Goal: Check status

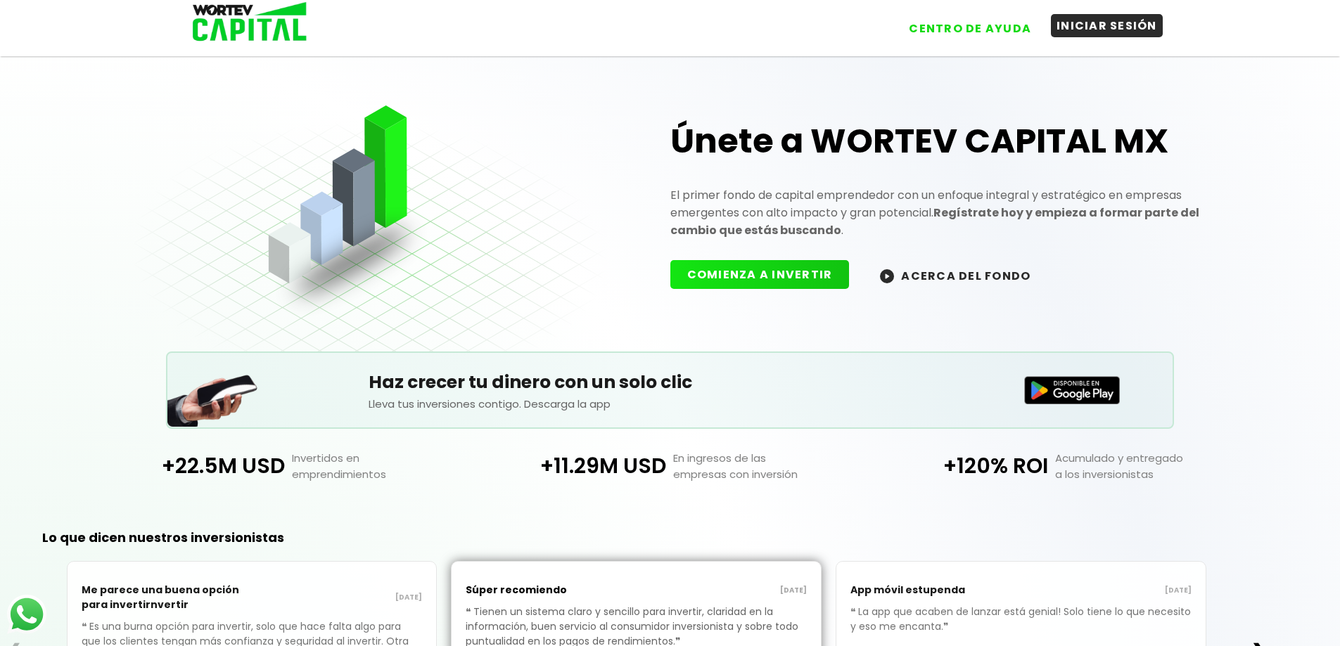
click at [1073, 20] on button "INICIAR SESIÓN" at bounding box center [1107, 25] width 112 height 23
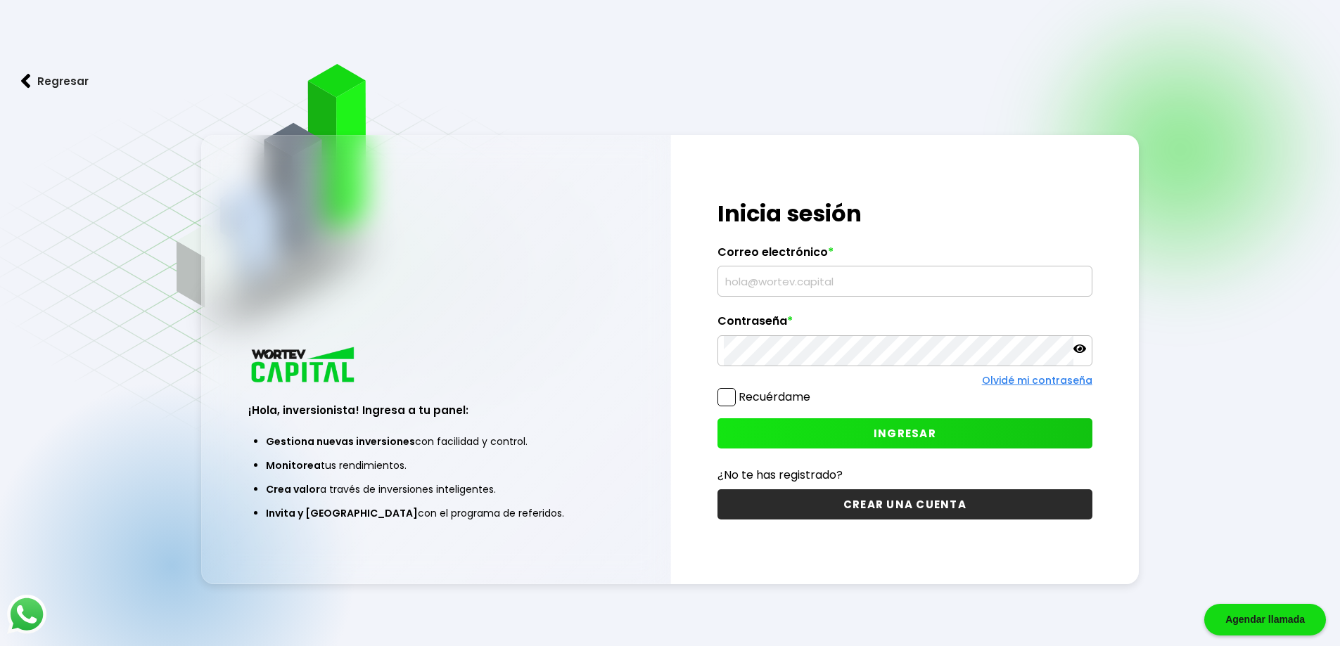
type input "[EMAIL_ADDRESS][DOMAIN_NAME]"
click at [812, 432] on button "INGRESAR" at bounding box center [904, 433] width 375 height 30
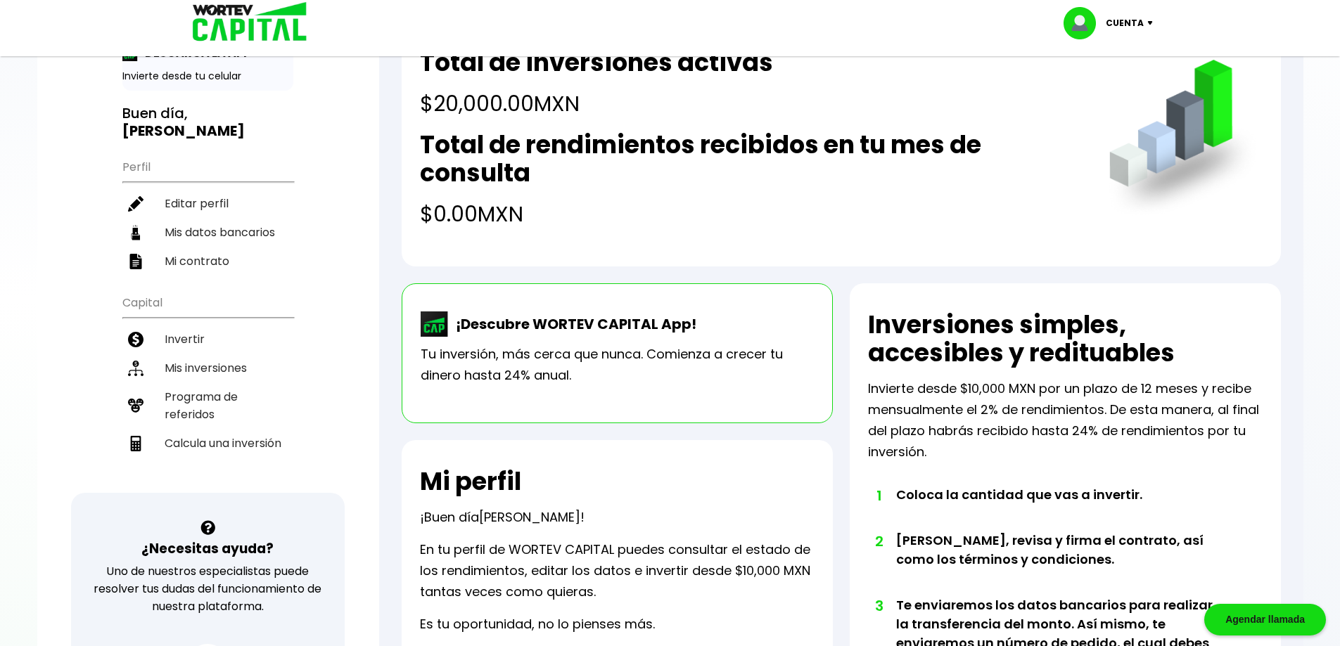
scroll to position [70, 0]
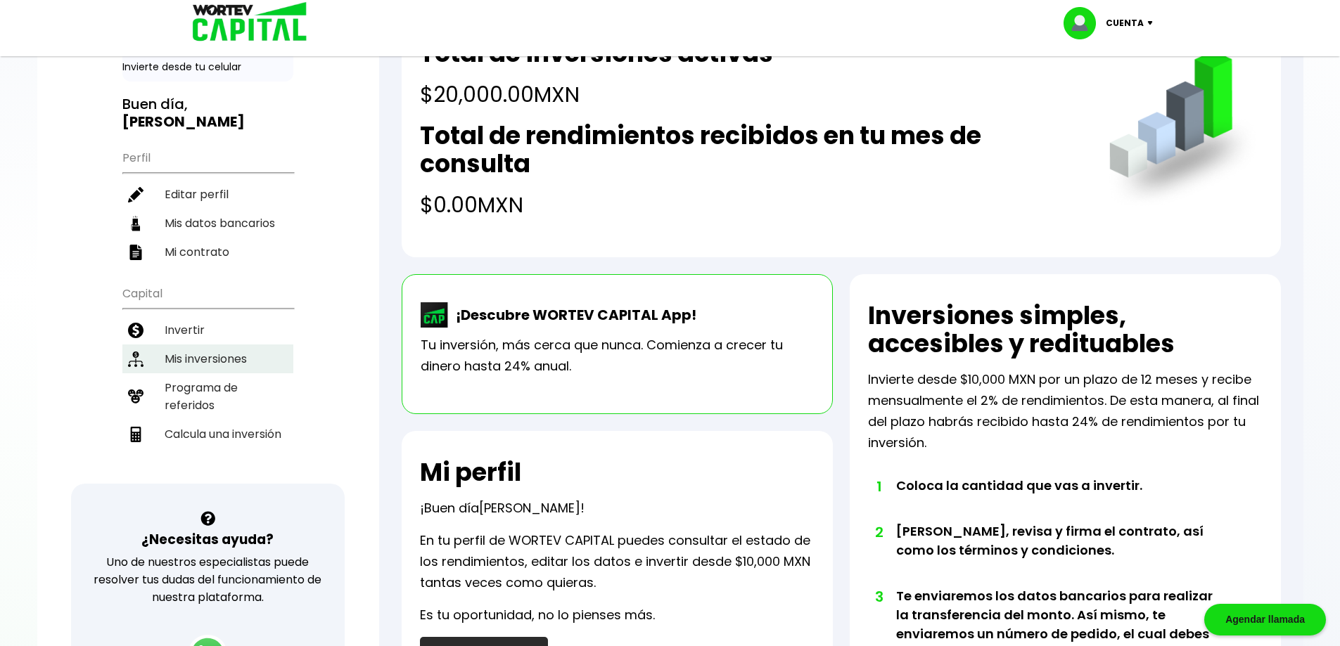
click at [227, 351] on li "Mis inversiones" at bounding box center [207, 359] width 171 height 29
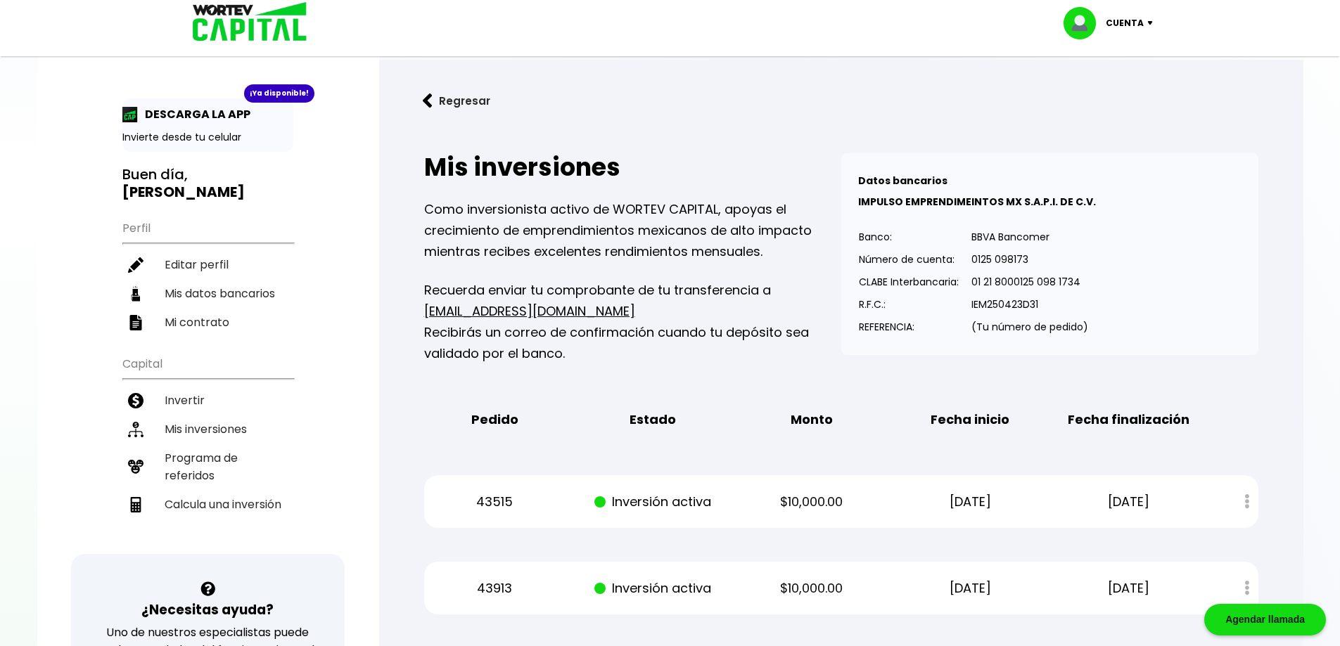
scroll to position [70, 0]
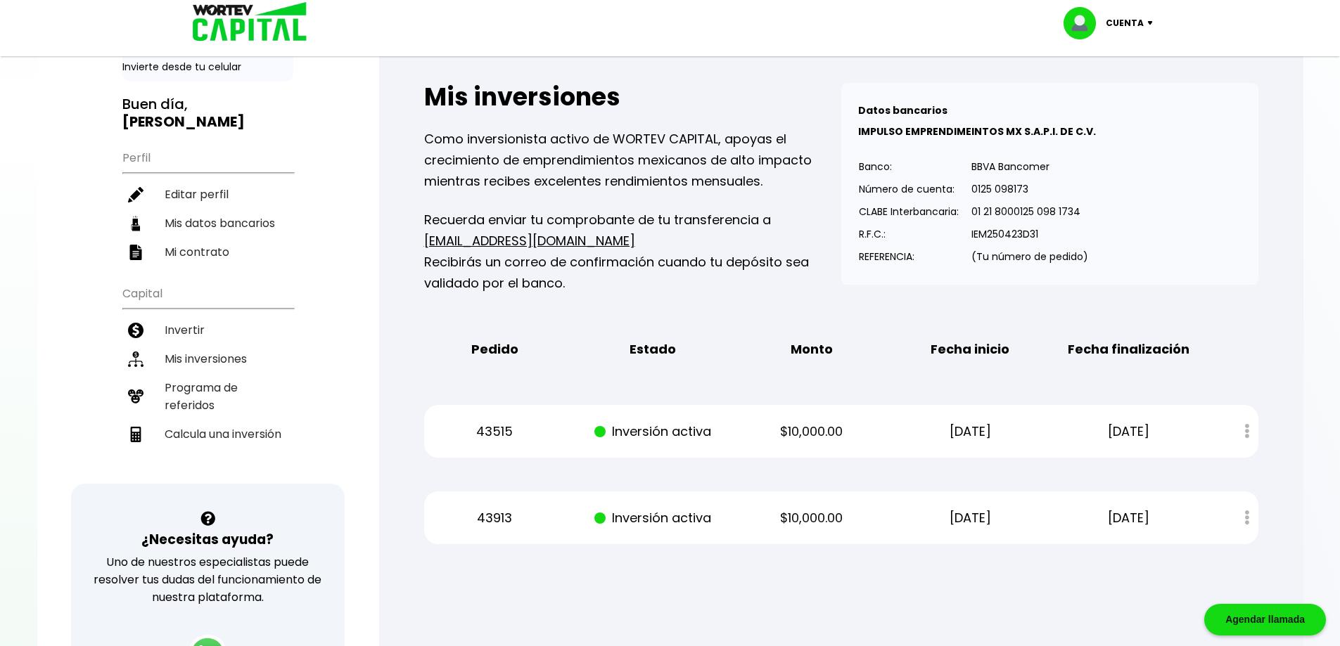
click at [946, 435] on p "[DATE]" at bounding box center [970, 431] width 134 height 21
click at [937, 429] on p "[DATE]" at bounding box center [970, 431] width 134 height 21
click at [927, 518] on p "[DATE]" at bounding box center [970, 518] width 134 height 21
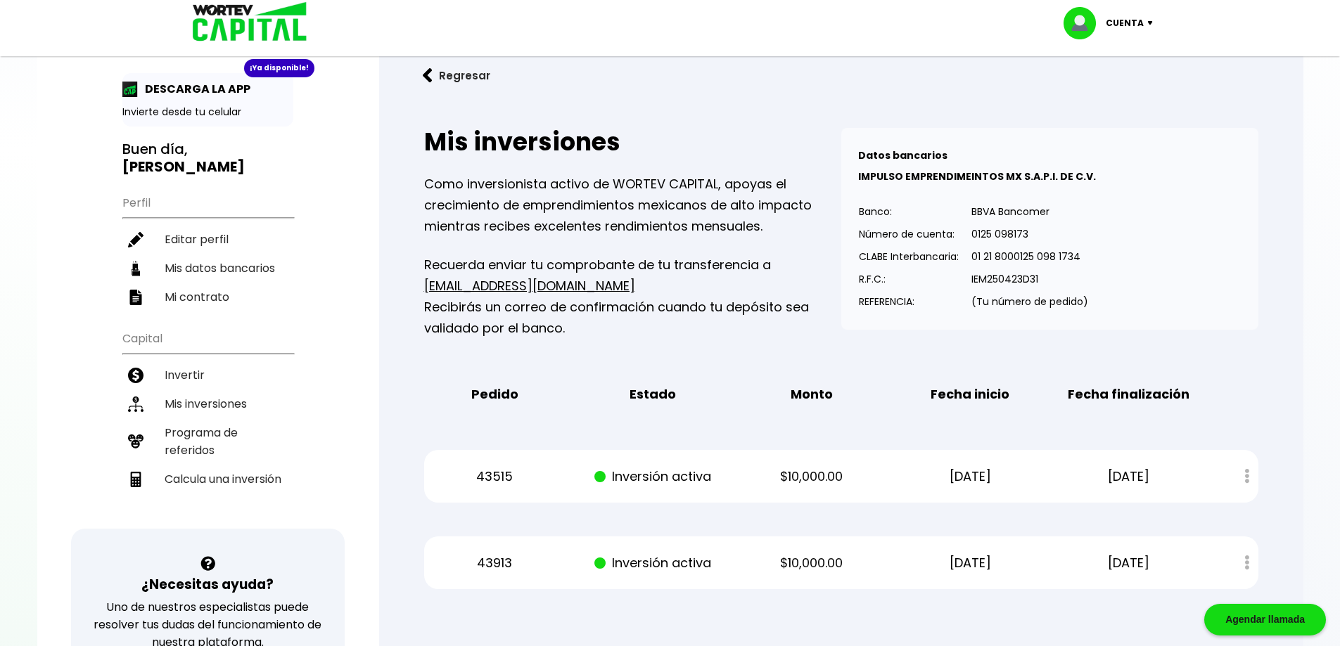
scroll to position [0, 0]
